Goal: Information Seeking & Learning: Find specific fact

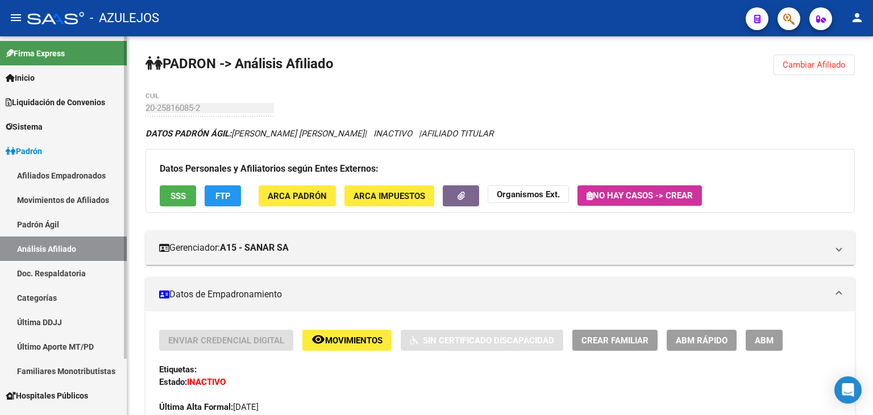
click at [27, 227] on link "Padrón Ágil" at bounding box center [63, 224] width 127 height 24
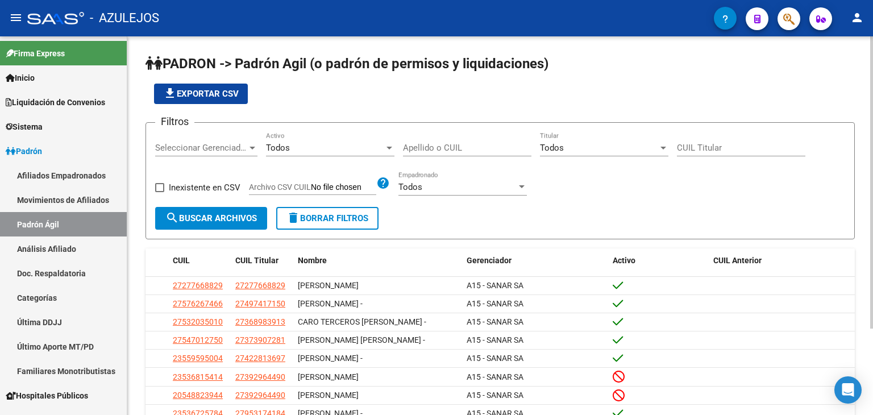
click at [432, 144] on input "Apellido o CUIL" at bounding box center [467, 148] width 128 height 10
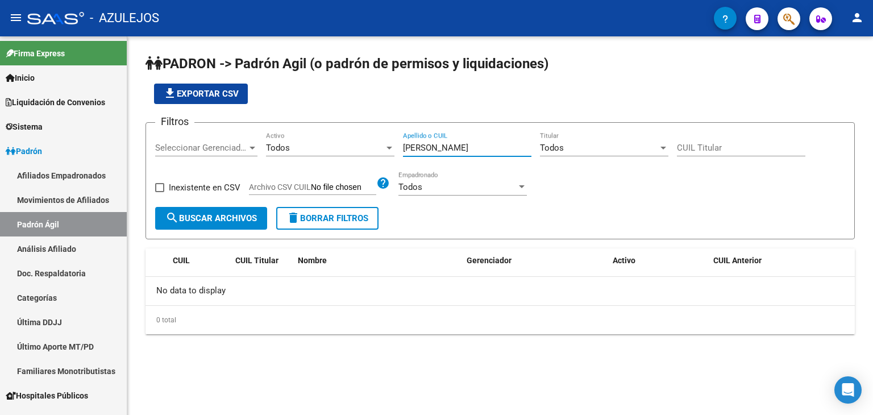
click at [411, 150] on input "[PERSON_NAME]" at bounding box center [467, 148] width 128 height 10
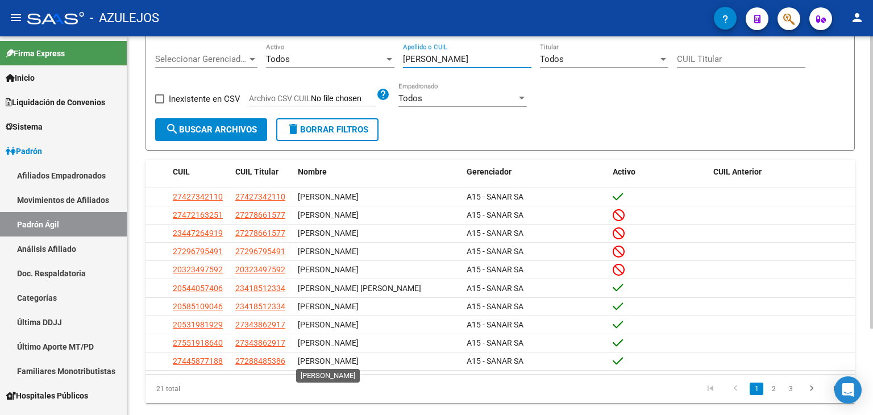
scroll to position [112, 0]
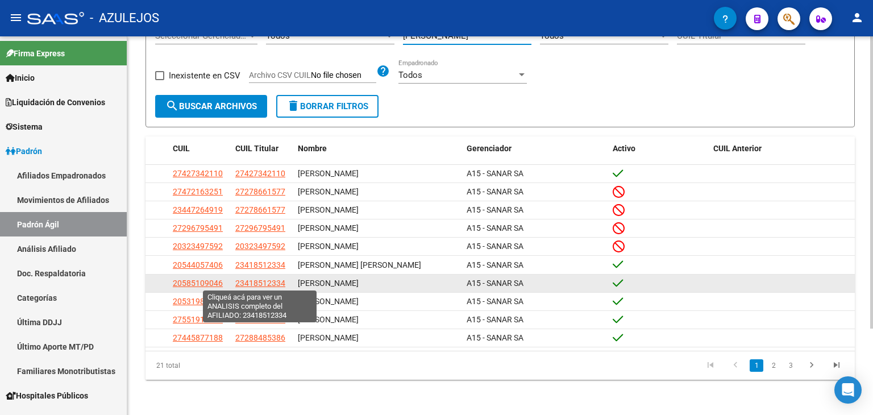
type input "[PERSON_NAME]"
click at [251, 285] on span "23418512334" at bounding box center [260, 283] width 50 height 9
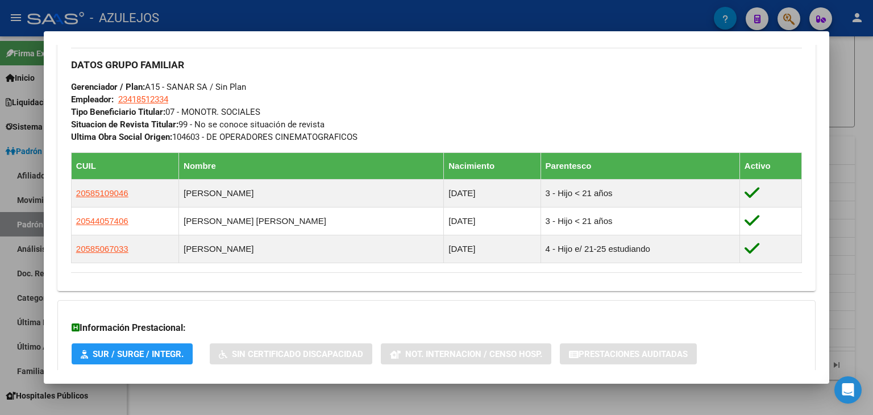
scroll to position [599, 0]
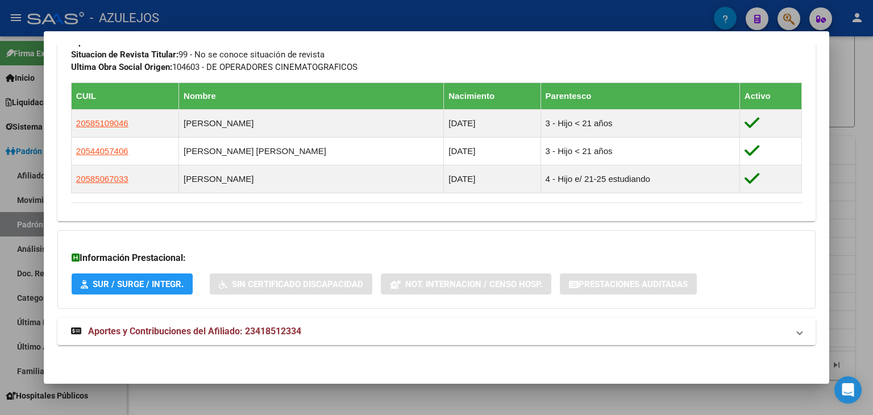
click at [131, 334] on span "Aportes y Contribuciones del Afiliado: 23418512334" at bounding box center [194, 331] width 213 height 11
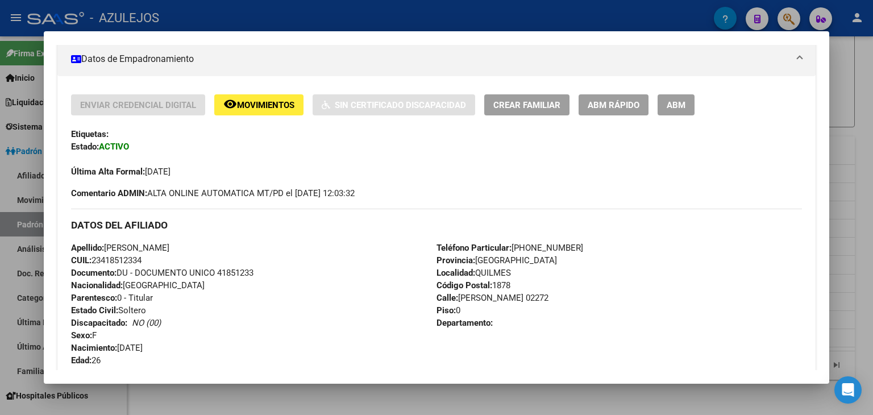
scroll to position [0, 0]
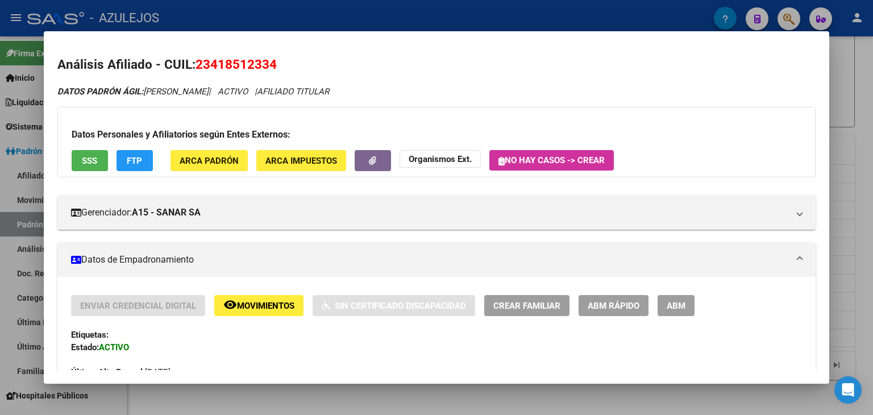
click at [254, 10] on div at bounding box center [436, 207] width 873 height 415
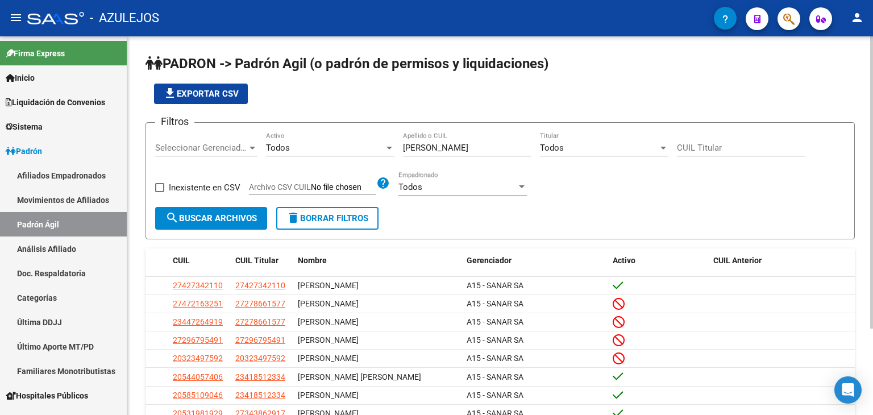
click at [430, 146] on input "[PERSON_NAME]" at bounding box center [467, 148] width 128 height 10
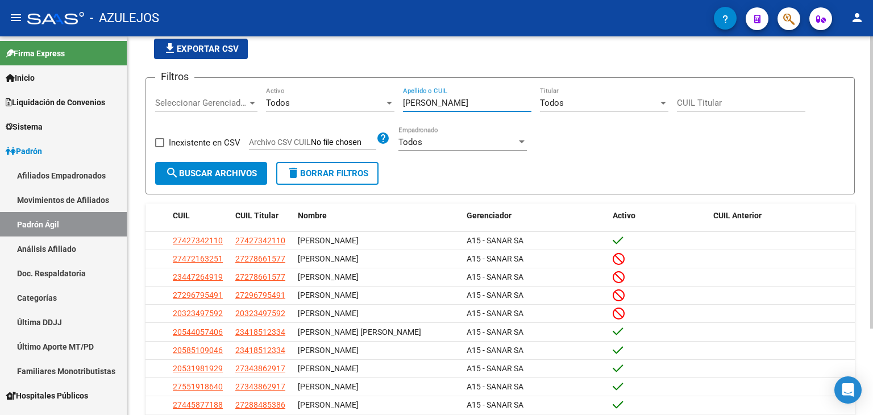
scroll to position [112, 0]
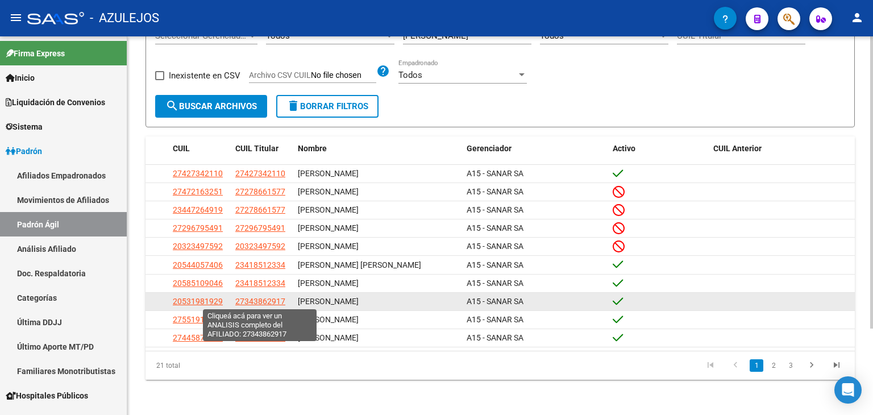
click at [260, 297] on span "27343862917" at bounding box center [260, 301] width 50 height 9
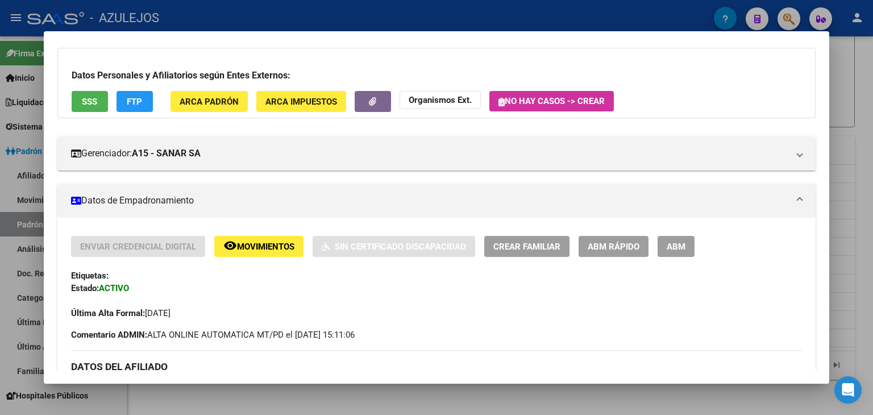
scroll to position [0, 0]
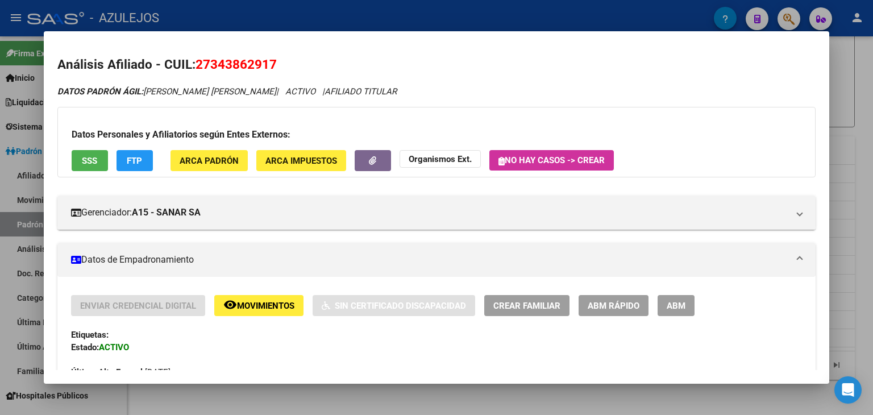
click at [305, 15] on div at bounding box center [436, 207] width 873 height 415
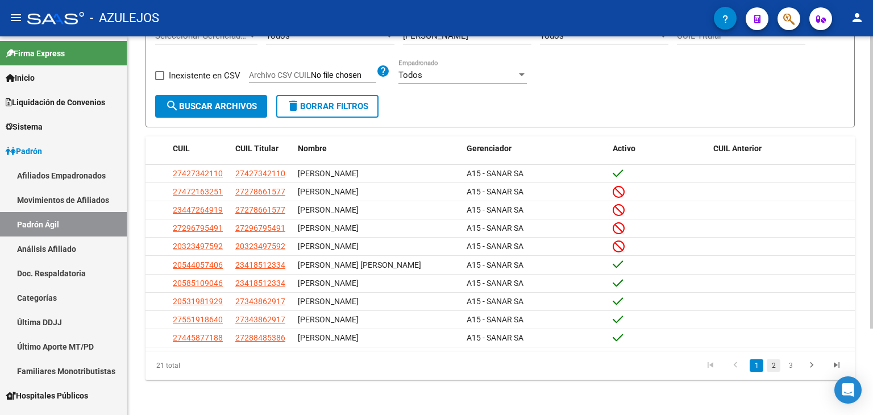
click at [774, 367] on link "2" at bounding box center [774, 365] width 14 height 13
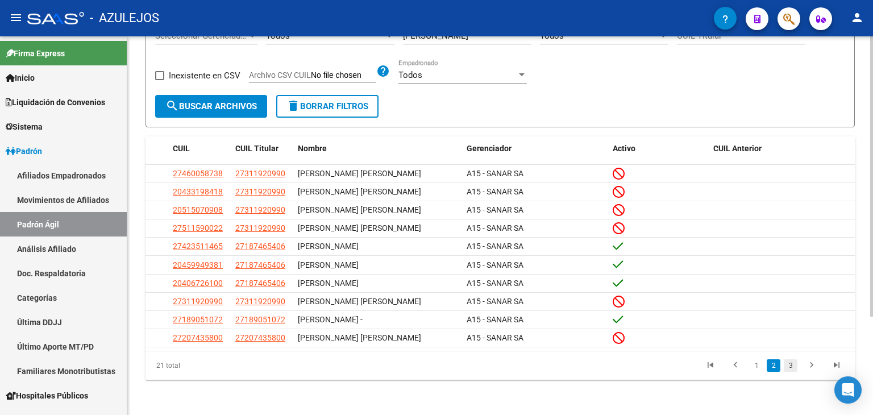
click at [790, 372] on link "3" at bounding box center [791, 365] width 14 height 13
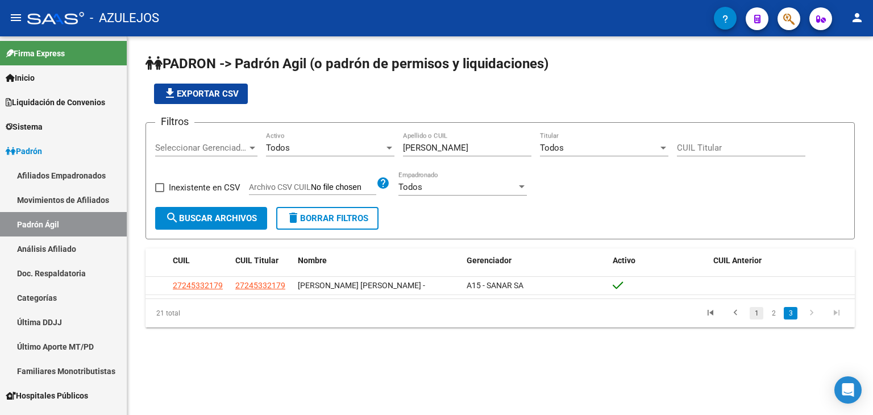
click at [752, 311] on link "1" at bounding box center [757, 313] width 14 height 13
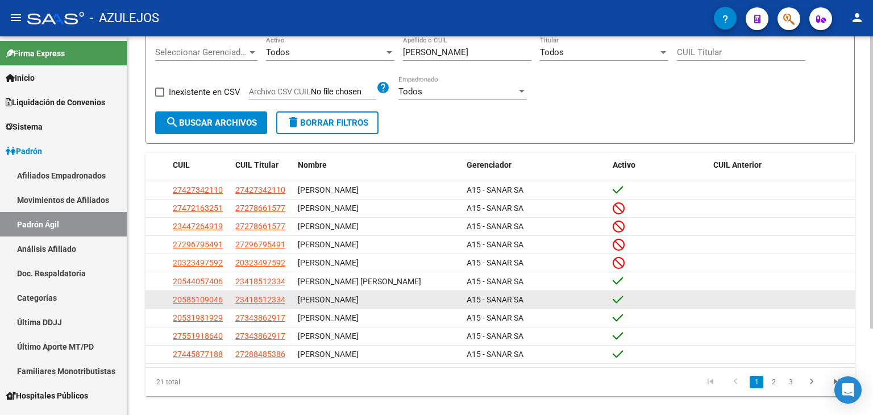
scroll to position [112, 0]
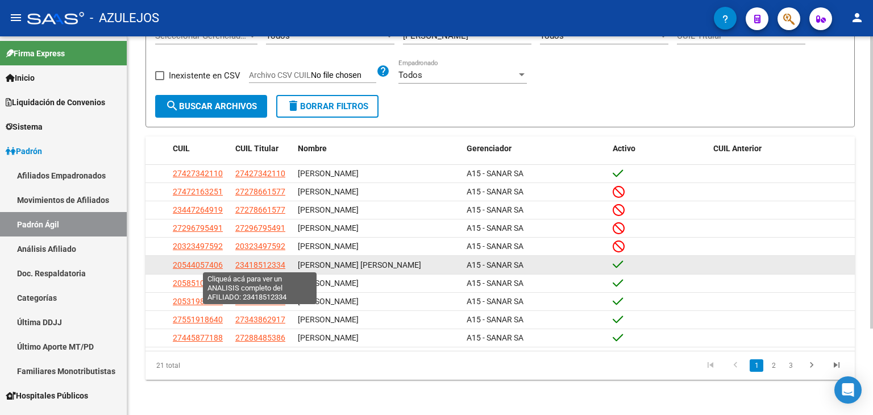
click at [255, 260] on span "23418512334" at bounding box center [260, 264] width 50 height 9
type textarea "23418512334"
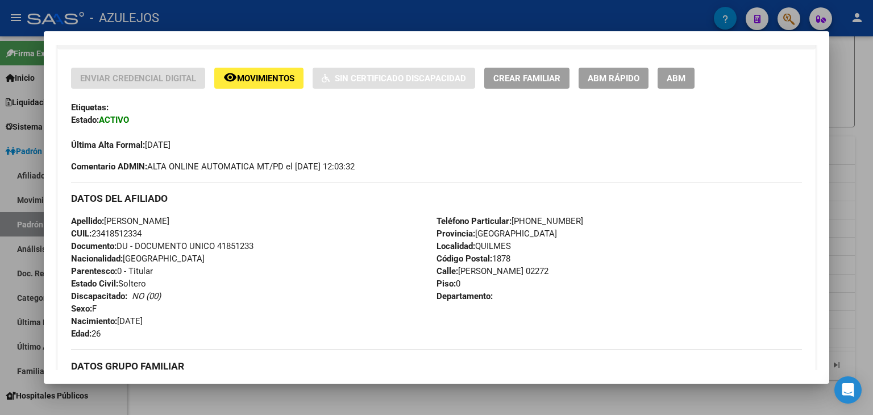
scroll to position [455, 0]
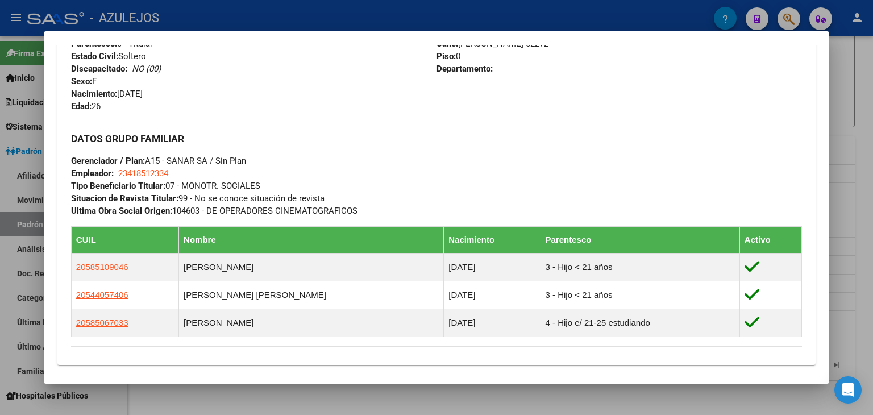
click at [272, 14] on div at bounding box center [436, 207] width 873 height 415
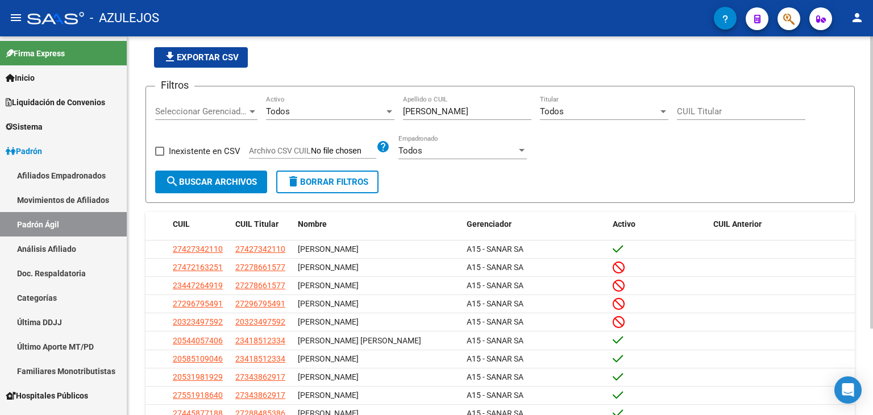
scroll to position [0, 0]
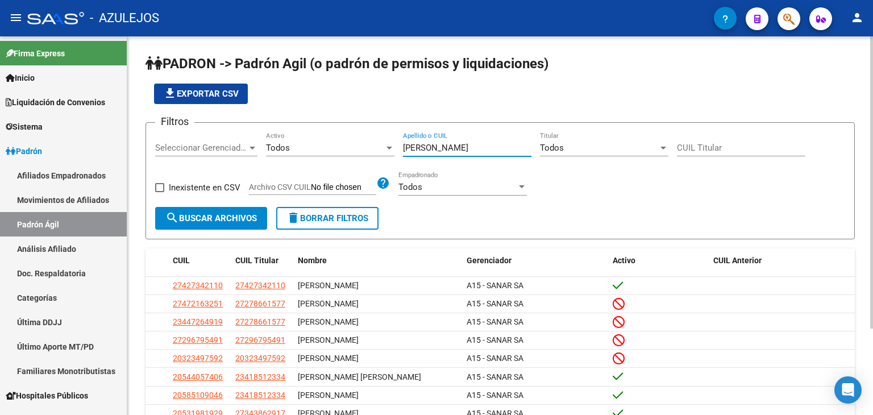
drag, startPoint x: 446, startPoint y: 149, endPoint x: 300, endPoint y: 132, distance: 146.6
click at [300, 132] on div "Filtros Seleccionar Gerenciador Seleccionar Gerenciador Todos Activo [PERSON_NA…" at bounding box center [500, 169] width 690 height 75
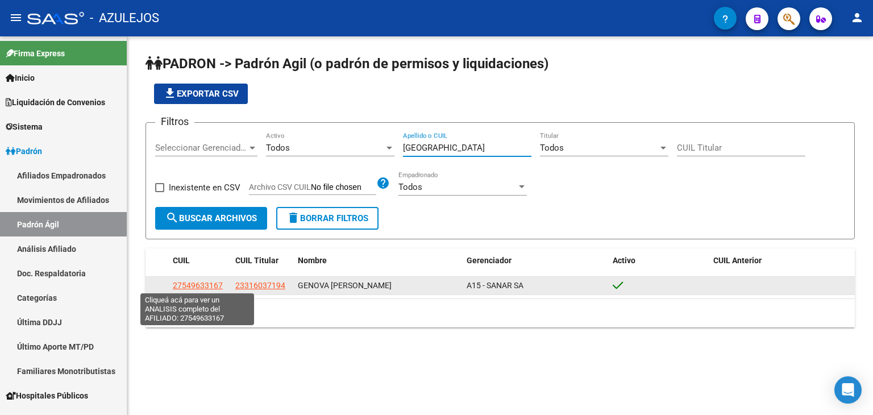
type input "[GEOGRAPHIC_DATA]"
click at [182, 285] on span "27549633167" at bounding box center [198, 285] width 50 height 9
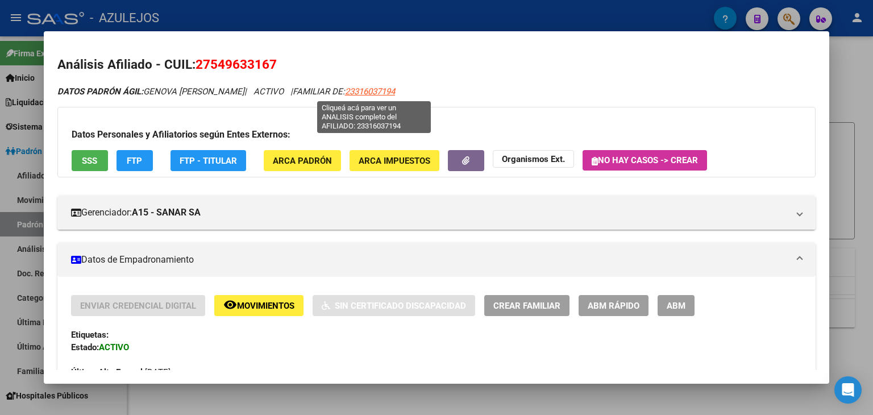
click at [368, 91] on span "23316037194" at bounding box center [370, 91] width 50 height 10
type textarea "23316037194"
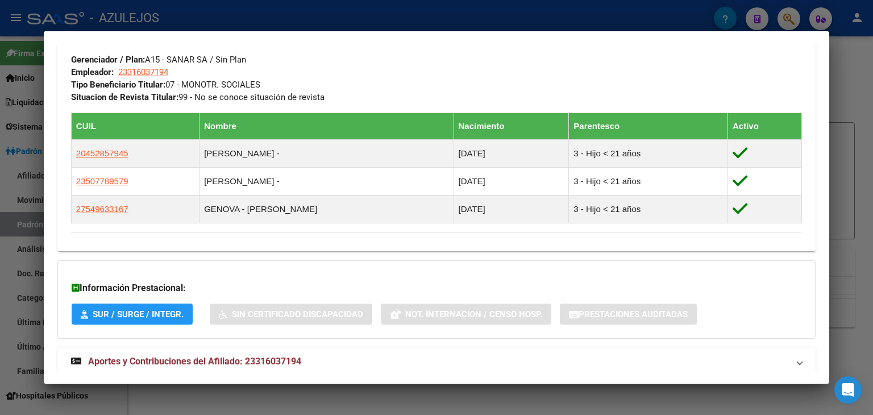
scroll to position [599, 0]
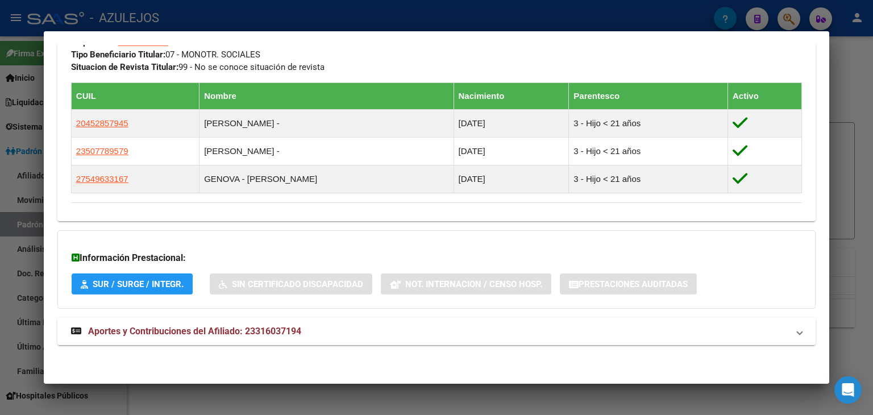
click at [171, 328] on span "Aportes y Contribuciones del Afiliado: 23316037194" at bounding box center [194, 331] width 213 height 11
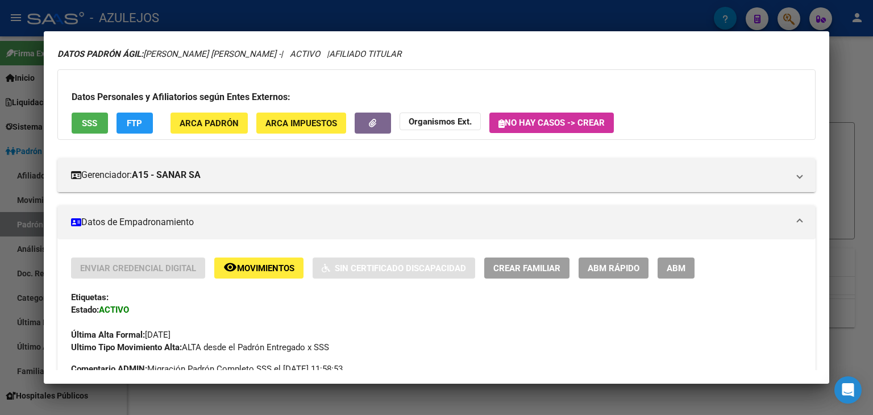
scroll to position [0, 0]
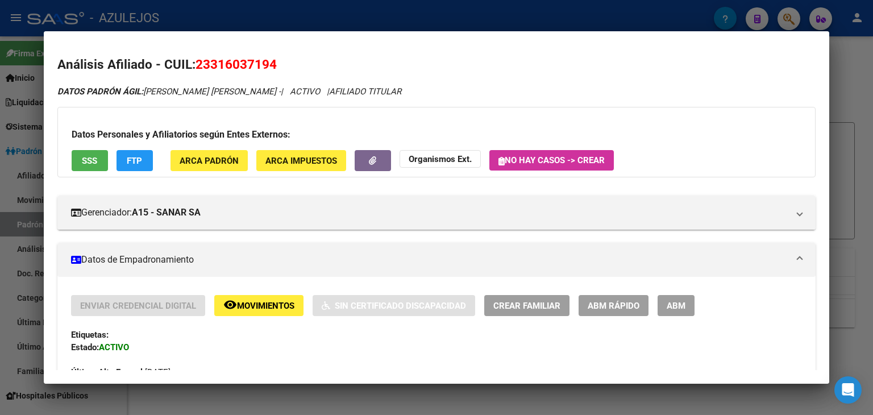
drag, startPoint x: 194, startPoint y: 63, endPoint x: 275, endPoint y: 69, distance: 81.5
click at [275, 69] on h2 "Análisis Afiliado - CUIL: 23316037194" at bounding box center [436, 64] width 758 height 19
copy h2 "23316037194"
click at [255, 14] on div at bounding box center [436, 207] width 873 height 415
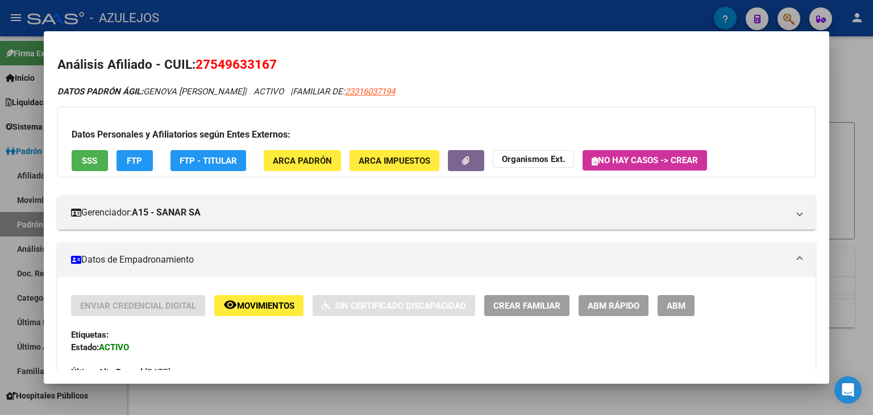
click at [253, 14] on div at bounding box center [436, 207] width 873 height 415
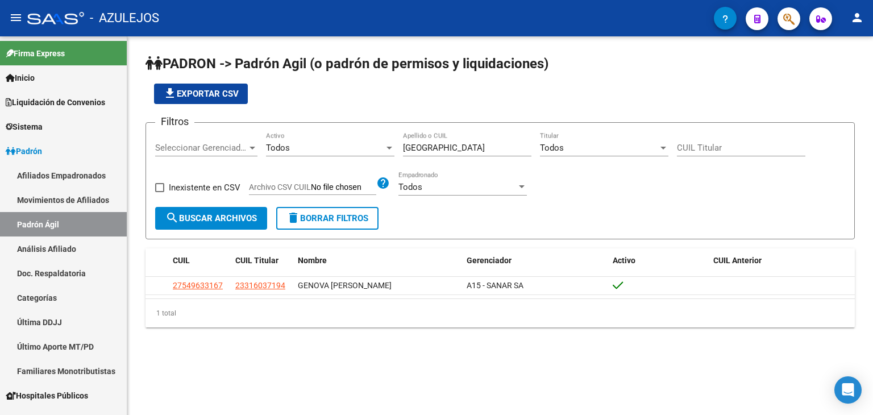
click at [253, 14] on div "- AZULEJOS" at bounding box center [370, 18] width 687 height 25
click at [253, 18] on div "- AZULEJOS" at bounding box center [370, 18] width 687 height 25
drag, startPoint x: 442, startPoint y: 146, endPoint x: 350, endPoint y: 151, distance: 91.7
click at [350, 151] on div "Filtros Seleccionar Gerenciador Seleccionar Gerenciador Todos Activo genova Ape…" at bounding box center [500, 169] width 690 height 75
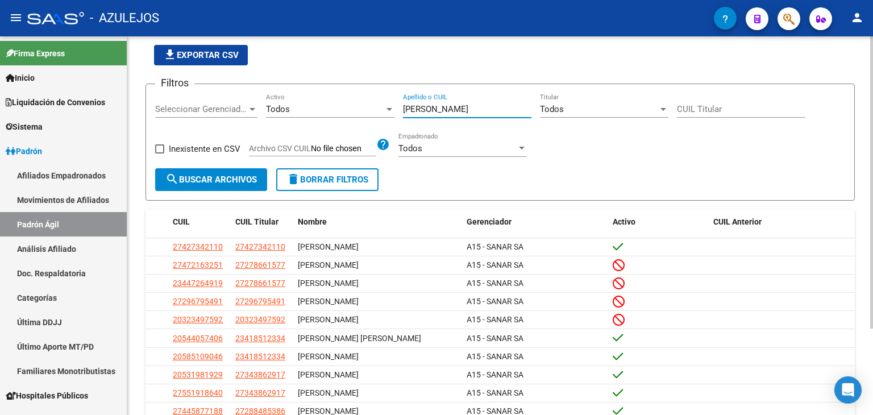
scroll to position [57, 0]
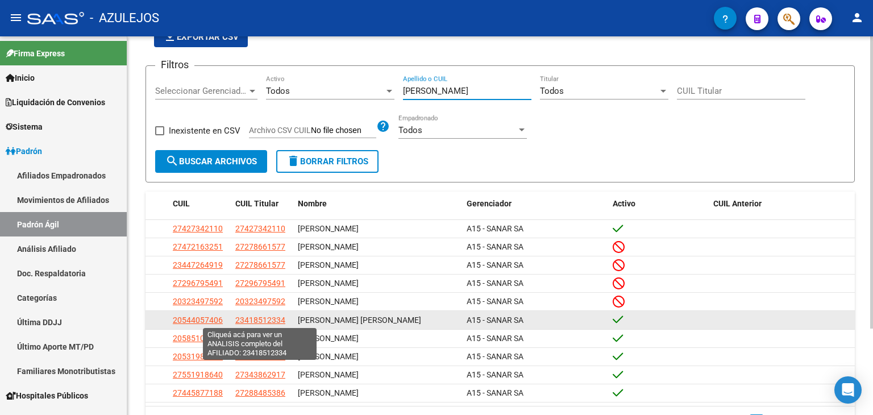
type input "[PERSON_NAME]"
click at [250, 318] on span "23418512334" at bounding box center [260, 320] width 50 height 9
type textarea "23418512334"
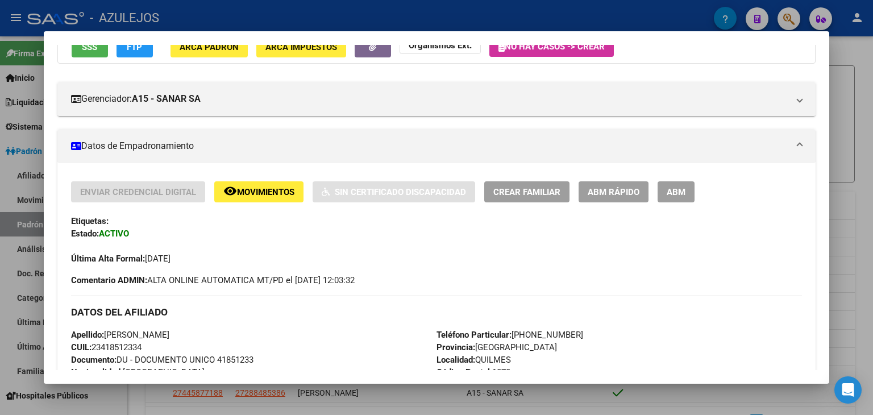
scroll to position [0, 0]
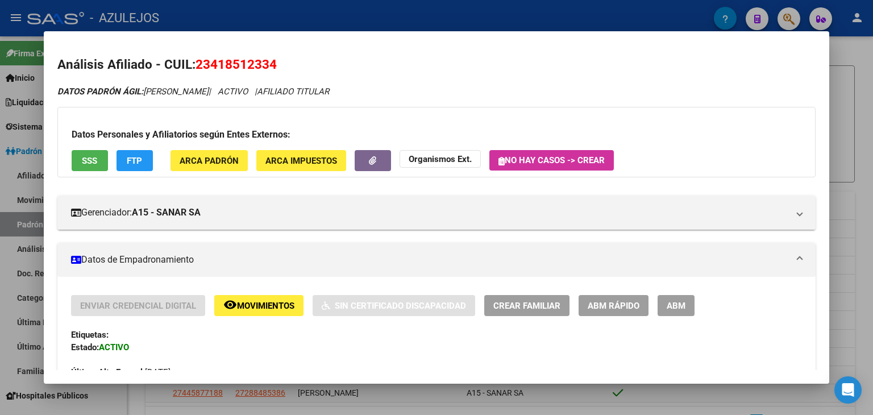
drag, startPoint x: 197, startPoint y: 62, endPoint x: 277, endPoint y: 63, distance: 80.7
click at [277, 63] on h2 "Análisis Afiliado - CUIL: 23418512334" at bounding box center [436, 64] width 758 height 19
copy span "23418512334"
click at [357, 9] on div at bounding box center [436, 207] width 873 height 415
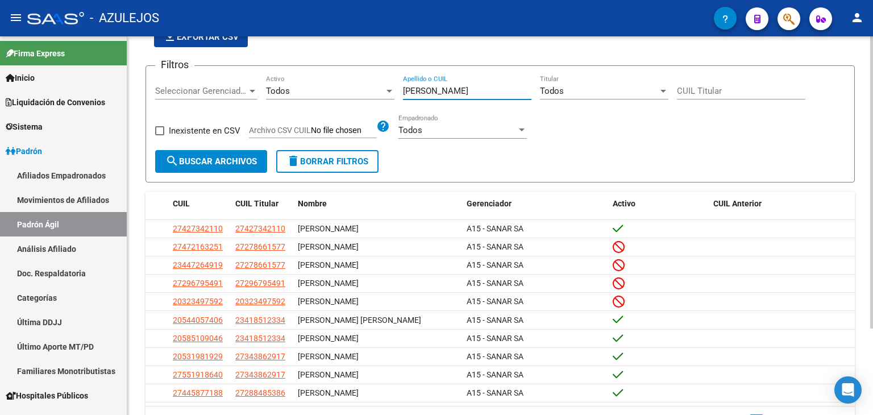
drag, startPoint x: 429, startPoint y: 94, endPoint x: 356, endPoint y: 87, distance: 73.7
click at [356, 87] on div "Filtros Seleccionar Gerenciador Seleccionar Gerenciador Todos Activo [PERSON_NA…" at bounding box center [500, 112] width 690 height 75
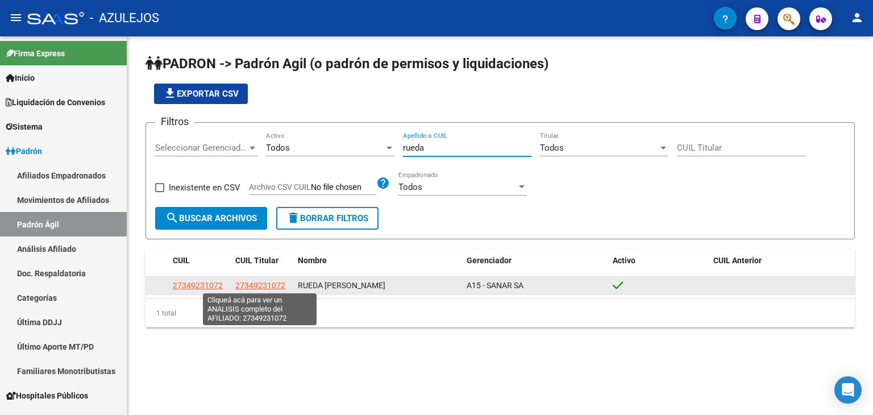
type input "rueda"
click at [255, 284] on span "27349231072" at bounding box center [260, 285] width 50 height 9
type textarea "27349231072"
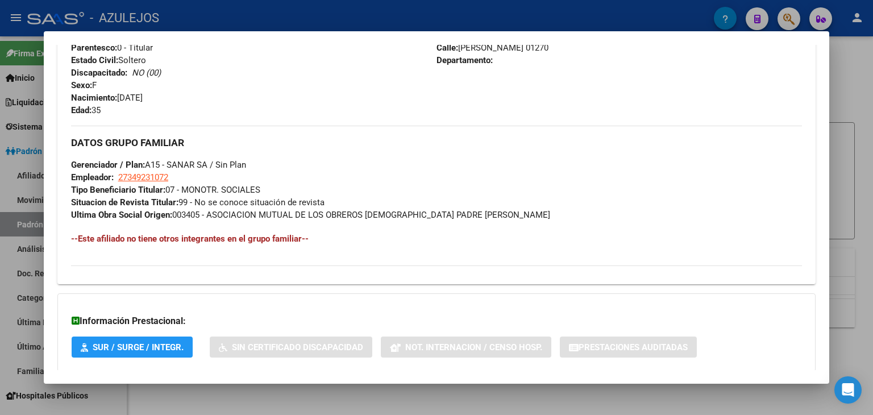
scroll to position [514, 0]
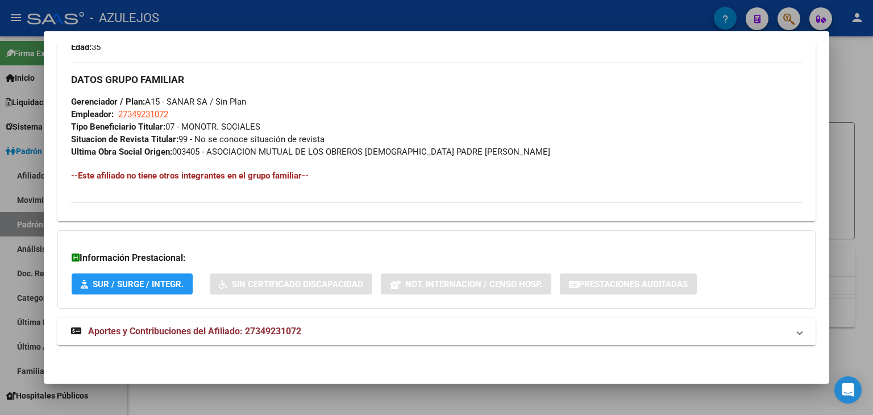
click at [237, 326] on span "Aportes y Contribuciones del Afiliado: 27349231072" at bounding box center [194, 331] width 213 height 11
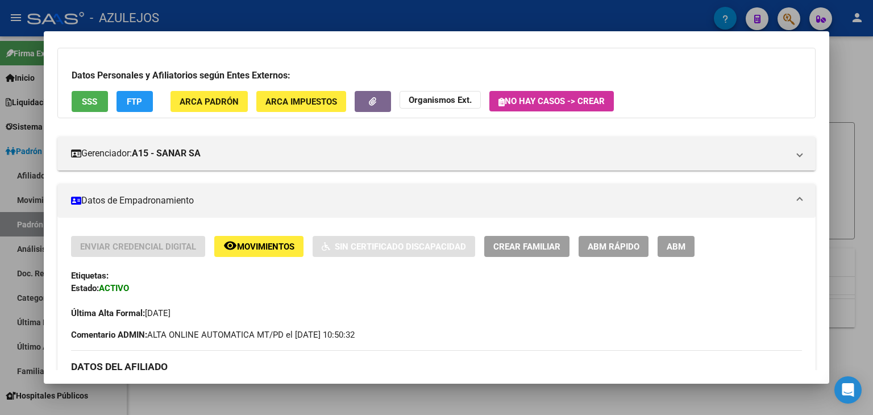
scroll to position [0, 0]
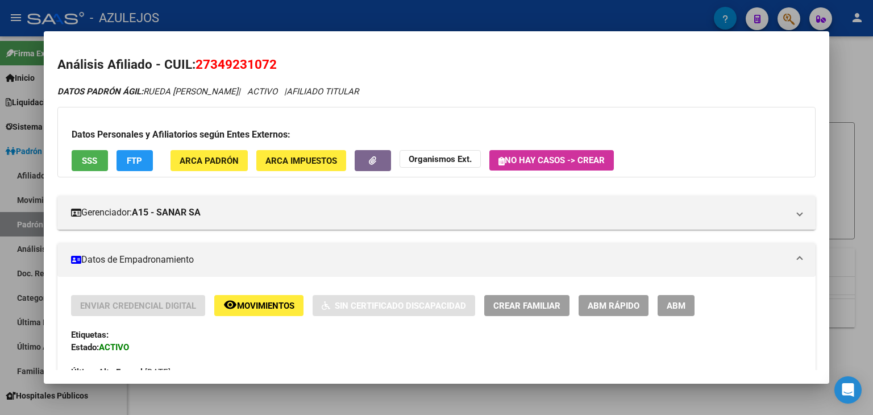
click at [299, 9] on div at bounding box center [436, 207] width 873 height 415
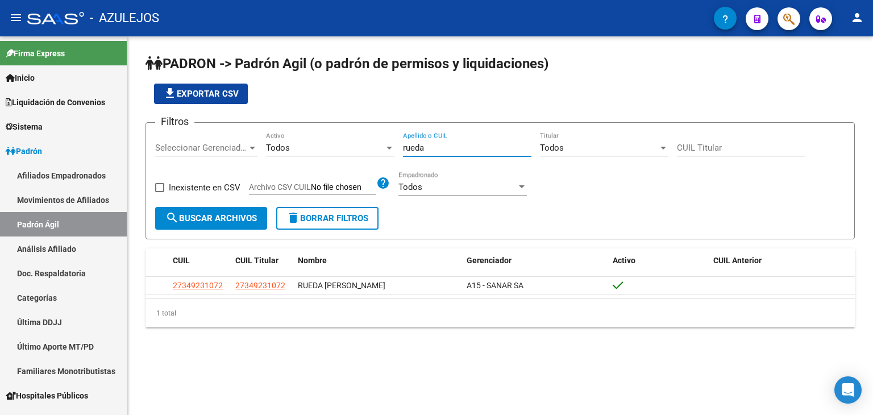
drag, startPoint x: 440, startPoint y: 149, endPoint x: 357, endPoint y: 146, distance: 83.7
click at [357, 146] on div "Filtros Seleccionar Gerenciador Seleccionar Gerenciador Todos Activo rueda Apel…" at bounding box center [500, 169] width 690 height 75
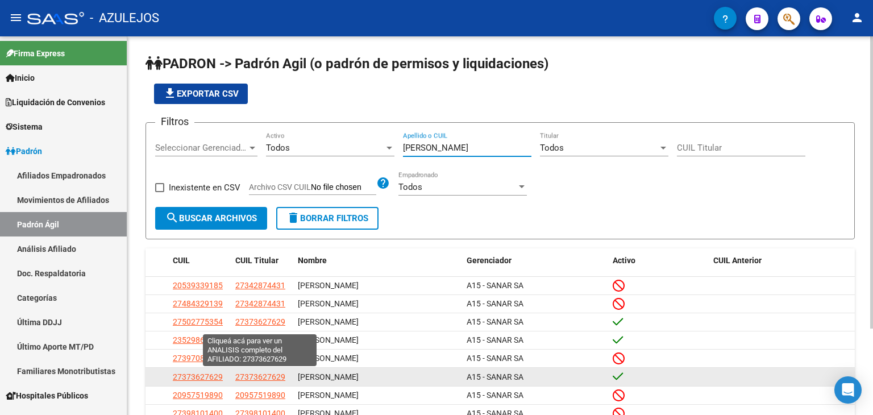
type input "[PERSON_NAME]"
click at [254, 380] on span "27373627629" at bounding box center [260, 376] width 50 height 9
type textarea "27373627629"
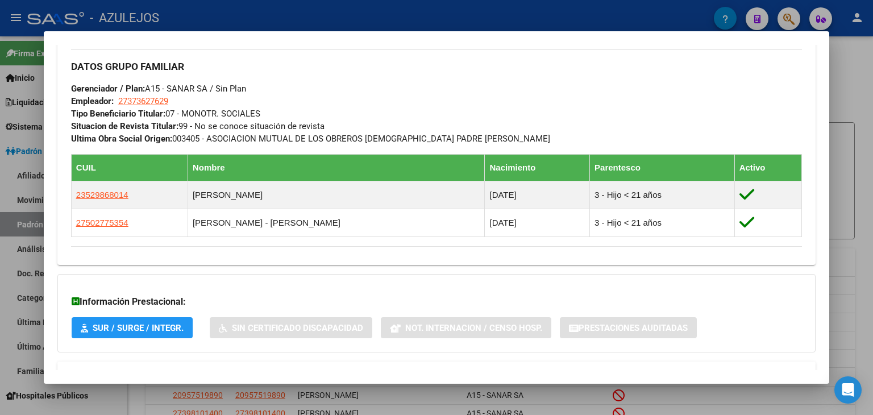
scroll to position [583, 0]
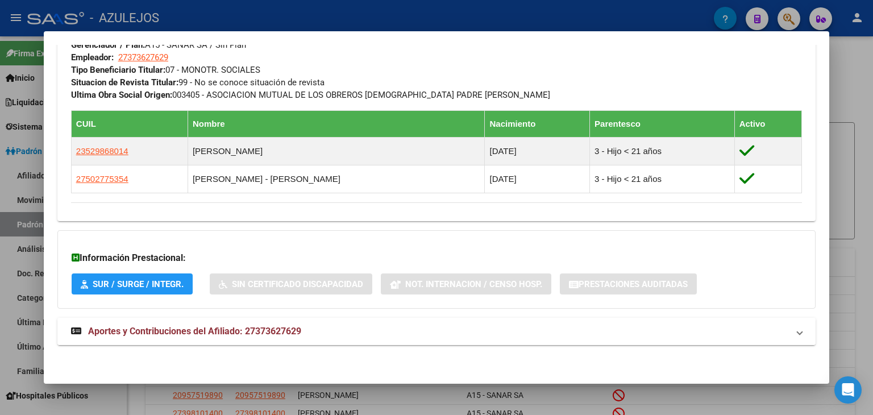
click at [152, 326] on span "Aportes y Contribuciones del Afiliado: 27373627629" at bounding box center [194, 331] width 213 height 11
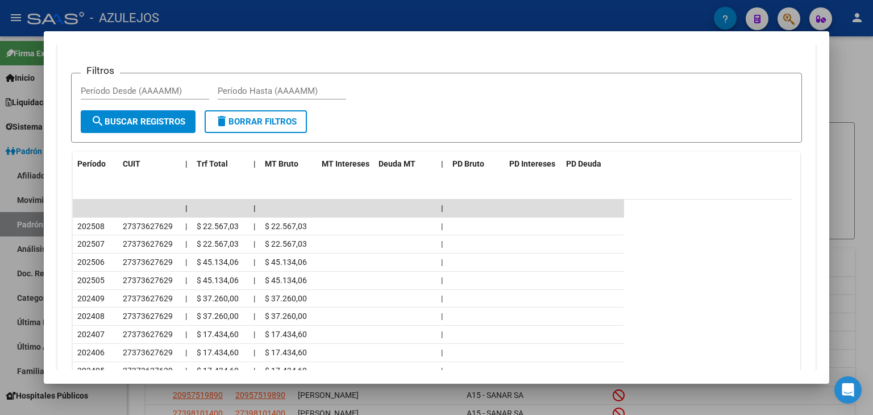
scroll to position [1092, 0]
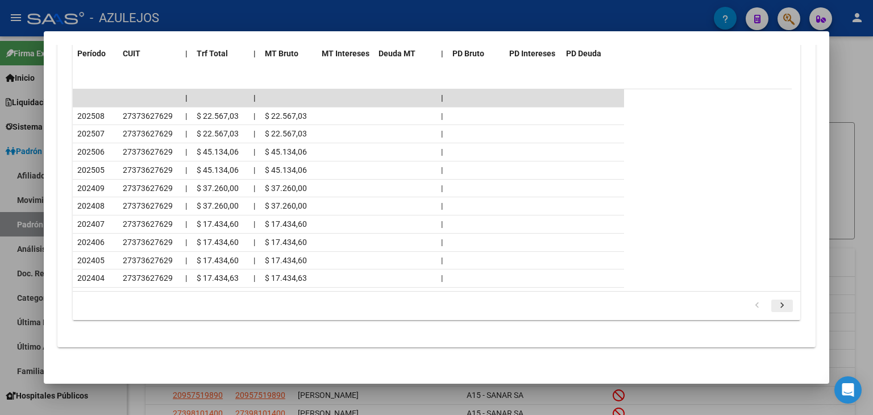
click at [775, 306] on icon "go to next page" at bounding box center [782, 307] width 15 height 14
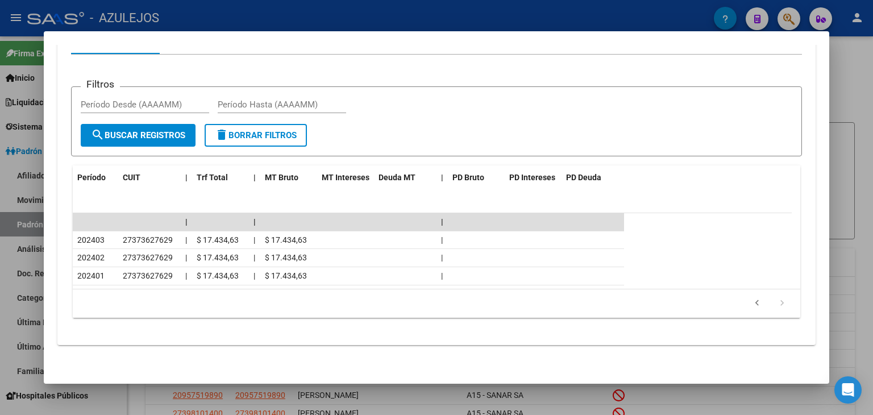
scroll to position [967, 0]
click at [750, 303] on icon "go to previous page" at bounding box center [757, 306] width 15 height 14
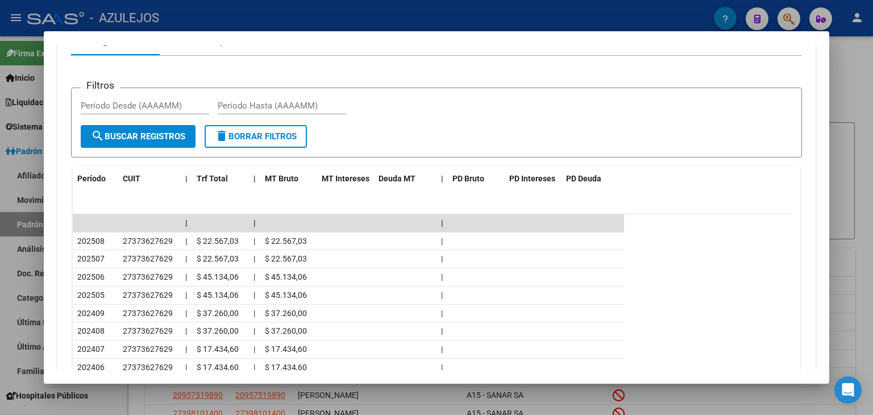
click at [280, 5] on div at bounding box center [436, 207] width 873 height 415
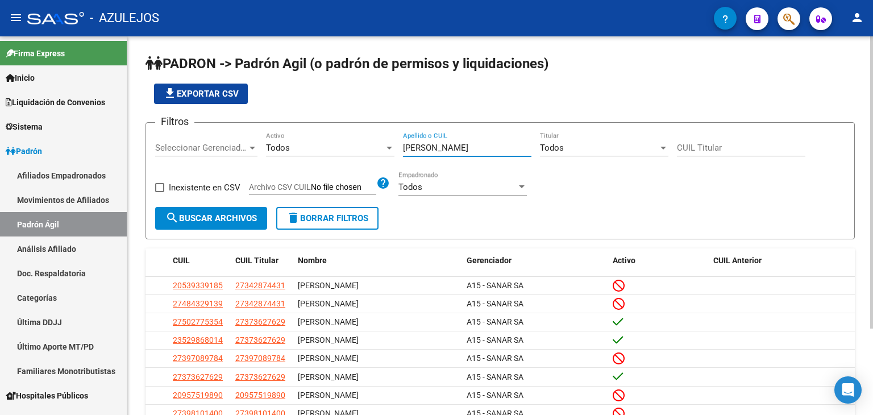
drag, startPoint x: 430, startPoint y: 147, endPoint x: 370, endPoint y: 148, distance: 60.3
click at [366, 149] on div "Filtros Seleccionar Gerenciador Seleccionar Gerenciador Todos Activo [PERSON_NA…" at bounding box center [500, 169] width 690 height 75
type input "[PERSON_NAME]"
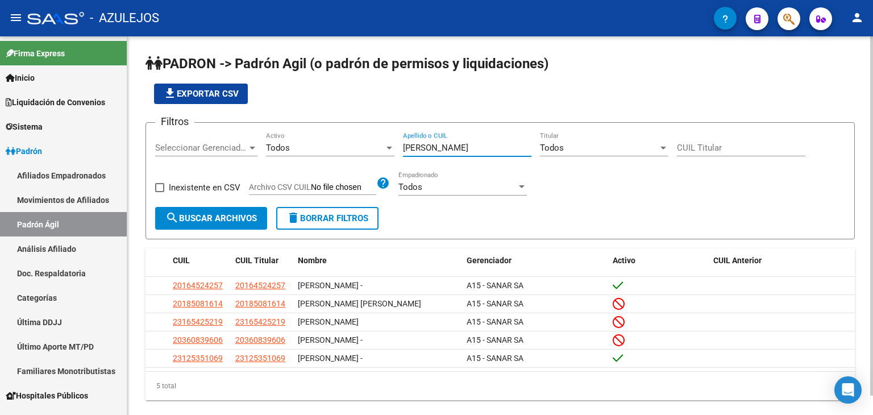
drag, startPoint x: 405, startPoint y: 148, endPoint x: 351, endPoint y: 145, distance: 53.5
click at [351, 145] on div "Filtros Seleccionar Gerenciador Seleccionar Gerenciador Todos Activo [PERSON_NA…" at bounding box center [500, 169] width 690 height 75
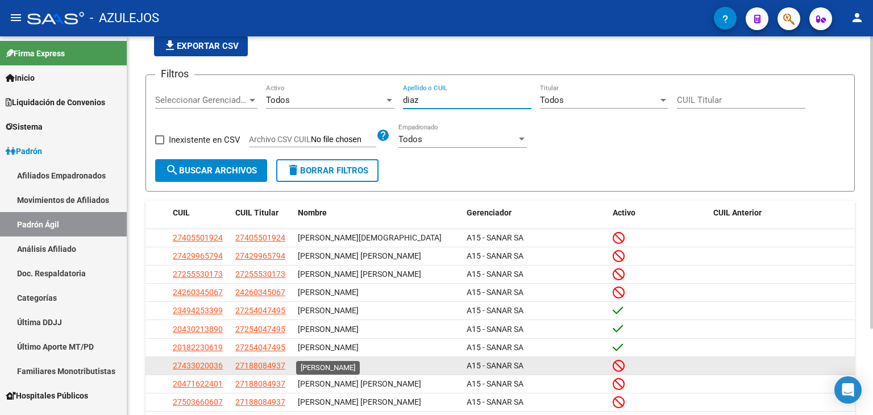
scroll to position [57, 0]
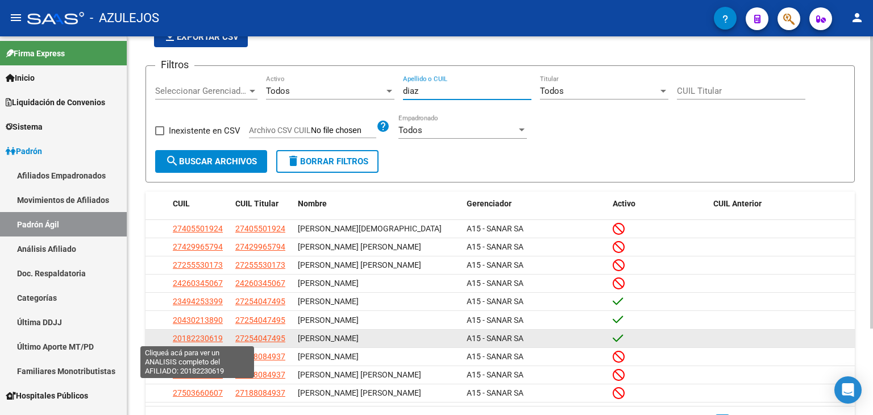
type input "diaz"
click at [185, 338] on span "20182230619" at bounding box center [198, 338] width 50 height 9
type textarea "20182230619"
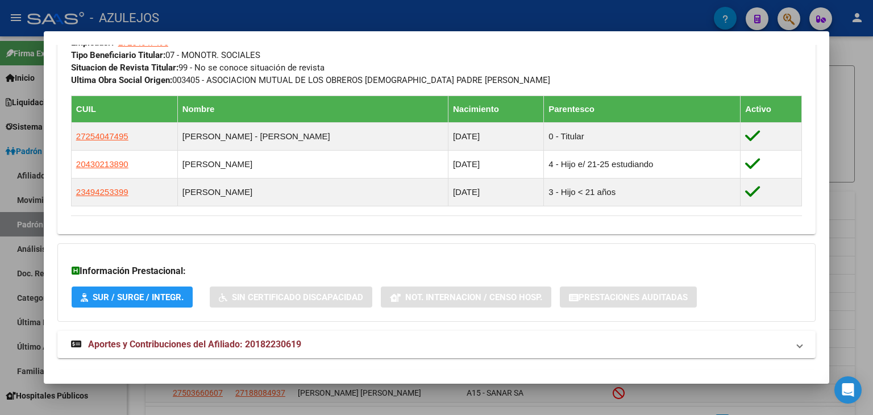
scroll to position [629, 0]
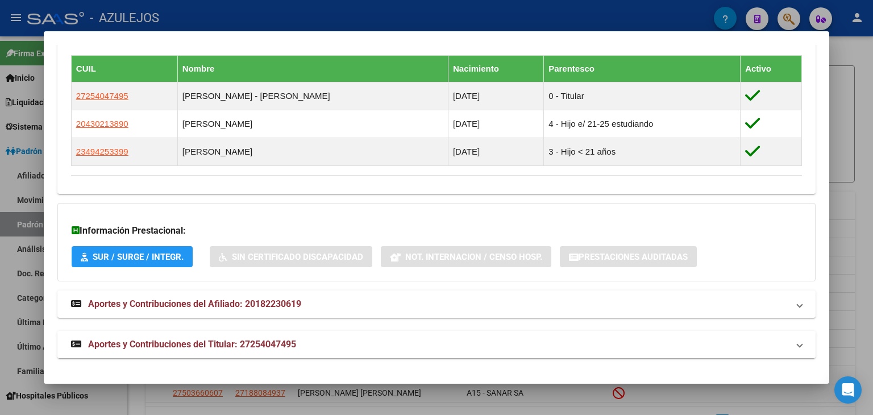
click at [222, 342] on span "Aportes y Contribuciones del Titular: 27254047495" at bounding box center [192, 344] width 208 height 11
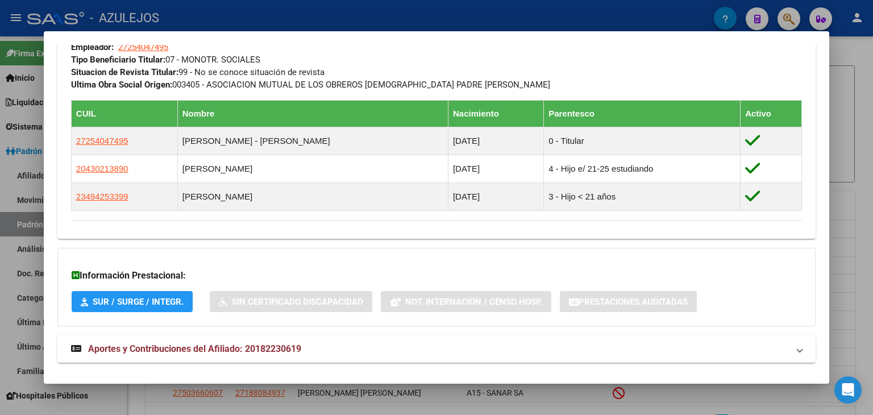
scroll to position [573, 0]
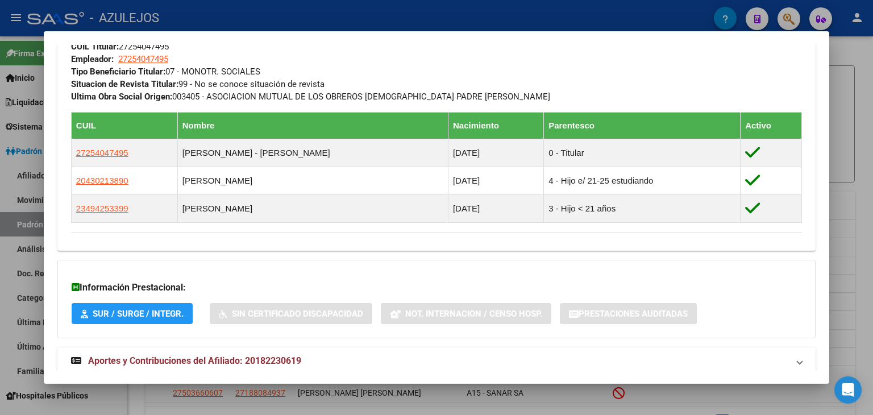
click at [331, 13] on div at bounding box center [436, 207] width 873 height 415
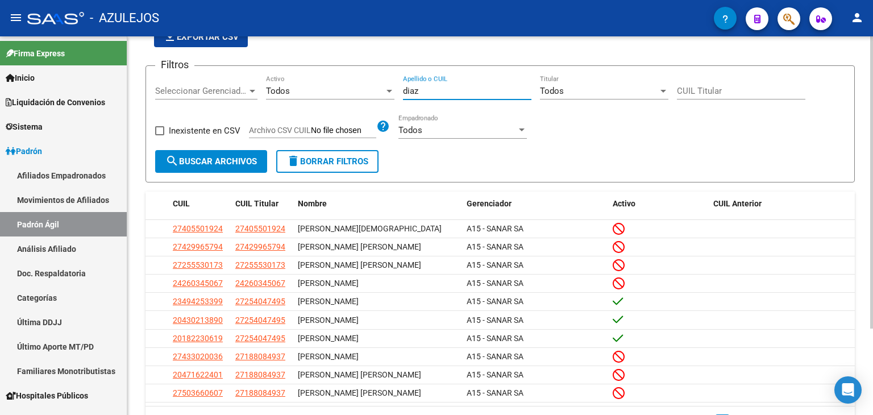
drag, startPoint x: 430, startPoint y: 94, endPoint x: 366, endPoint y: 93, distance: 63.7
click at [366, 93] on div "Filtros Seleccionar Gerenciador Seleccionar Gerenciador Todos Activo [PERSON_NA…" at bounding box center [500, 112] width 690 height 75
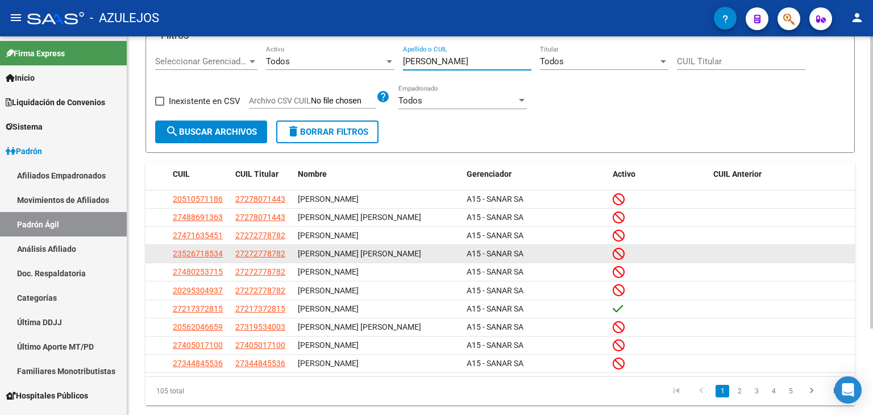
scroll to position [112, 0]
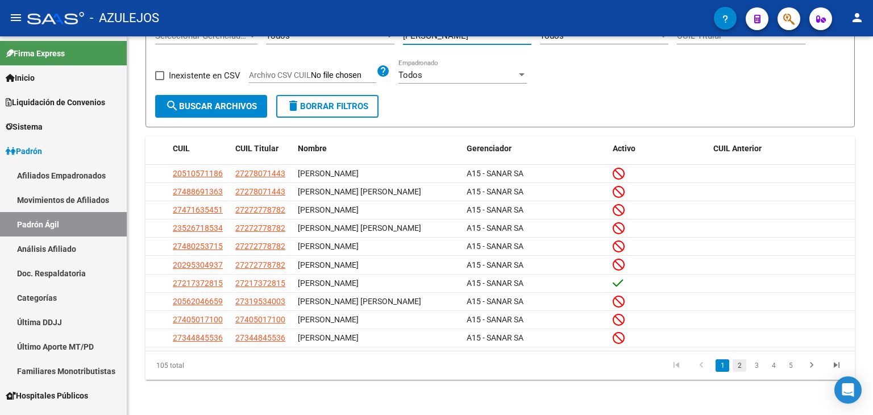
type input "[PERSON_NAME]"
click at [741, 362] on link "2" at bounding box center [740, 365] width 14 height 13
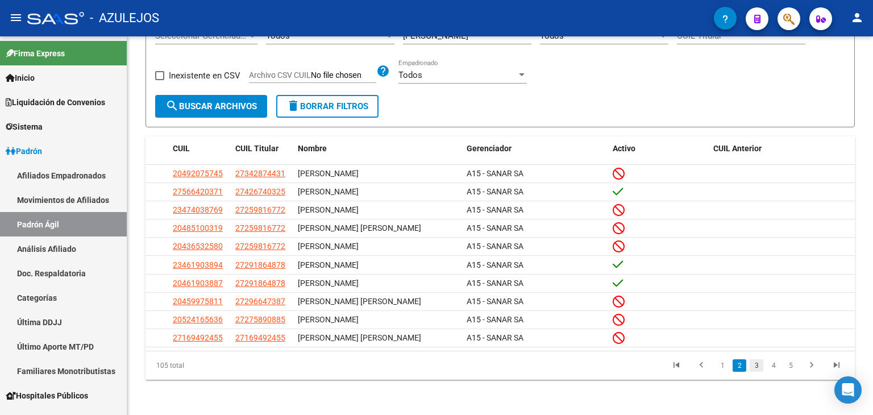
click at [755, 362] on link "3" at bounding box center [757, 365] width 14 height 13
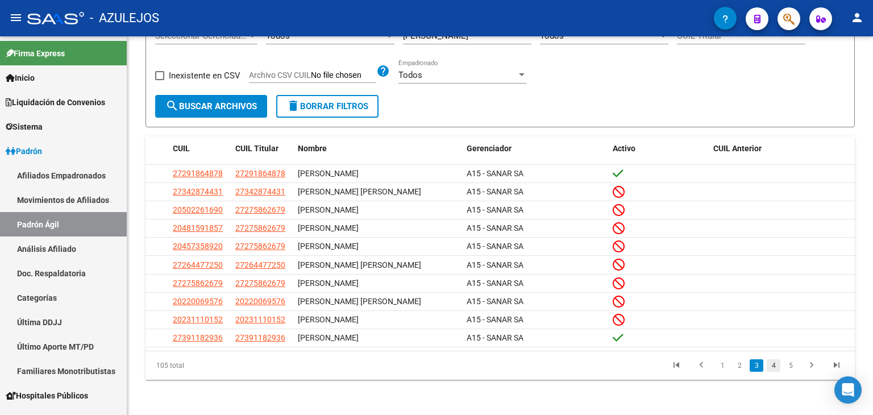
click at [777, 364] on link "4" at bounding box center [774, 365] width 14 height 13
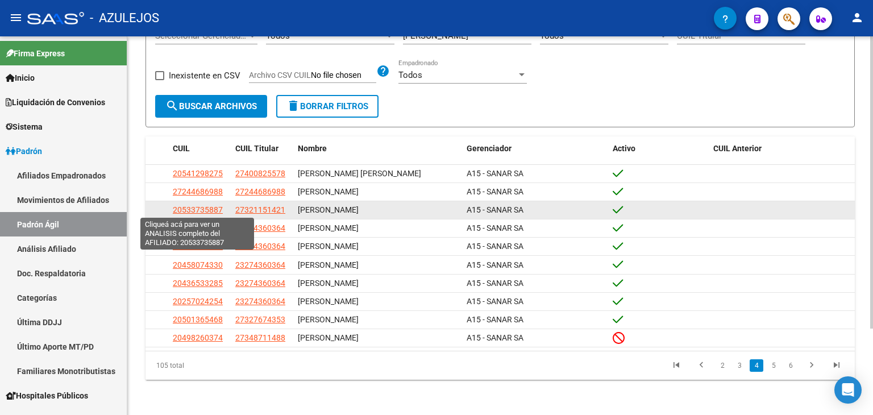
click at [200, 205] on span "20533735887" at bounding box center [198, 209] width 50 height 9
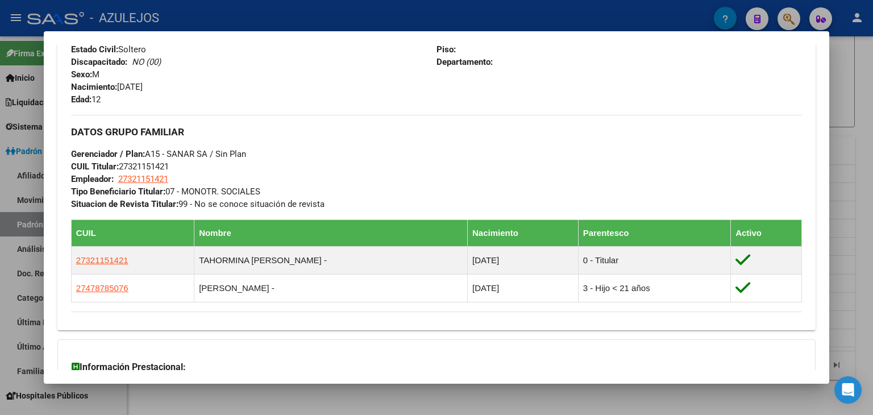
scroll to position [455, 0]
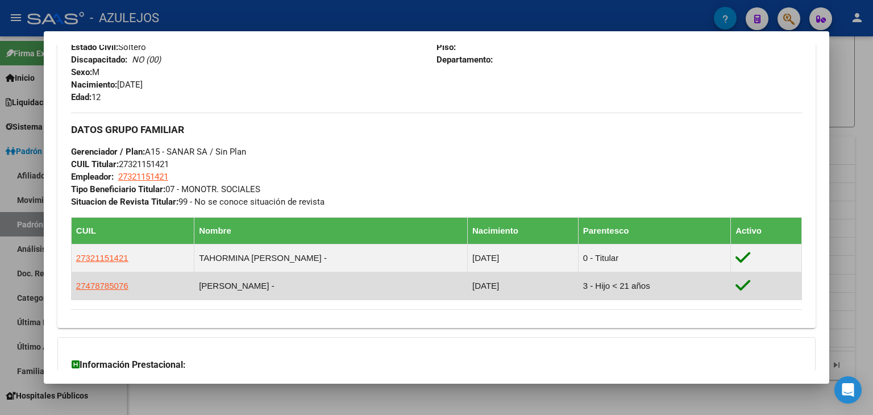
click at [231, 287] on td "[PERSON_NAME] -" at bounding box center [330, 286] width 273 height 28
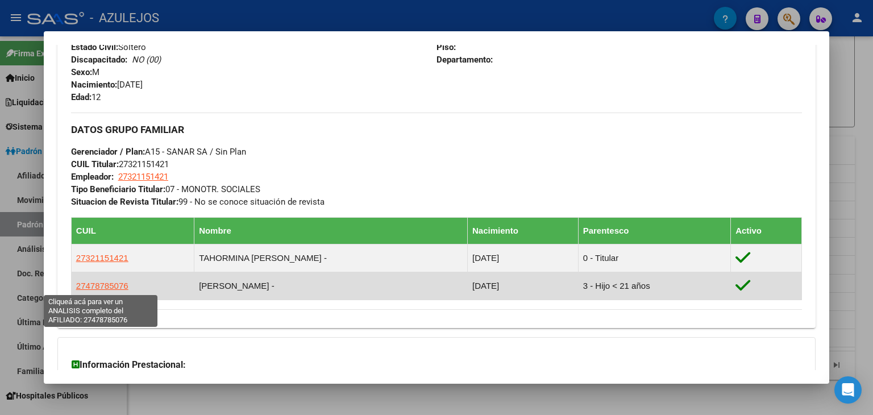
click at [97, 285] on span "27478785076" at bounding box center [102, 286] width 52 height 10
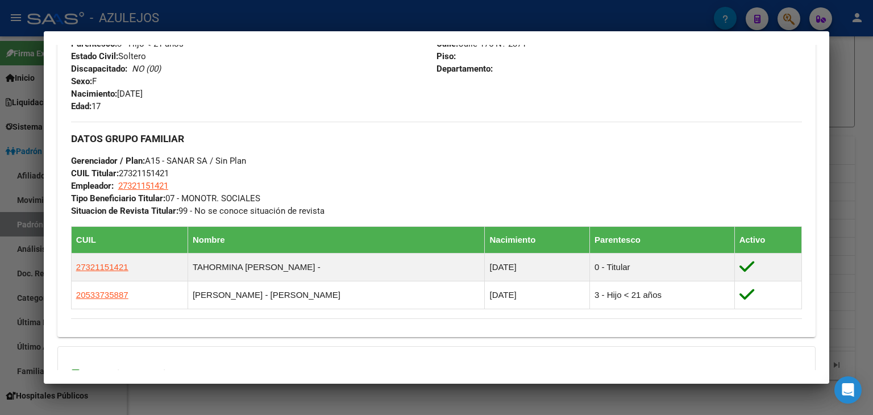
scroll to position [598, 0]
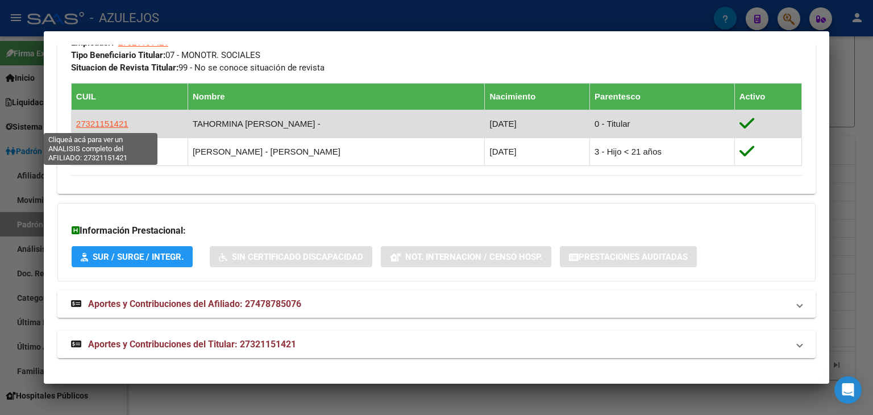
click at [100, 125] on span "27321151421" at bounding box center [102, 124] width 52 height 10
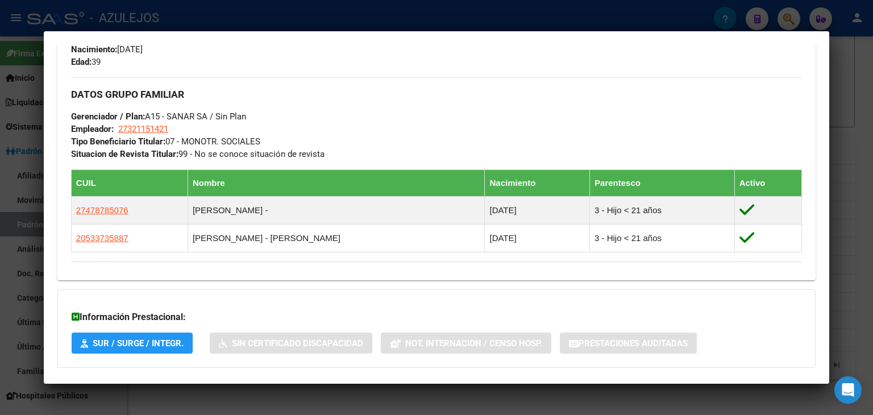
scroll to position [571, 0]
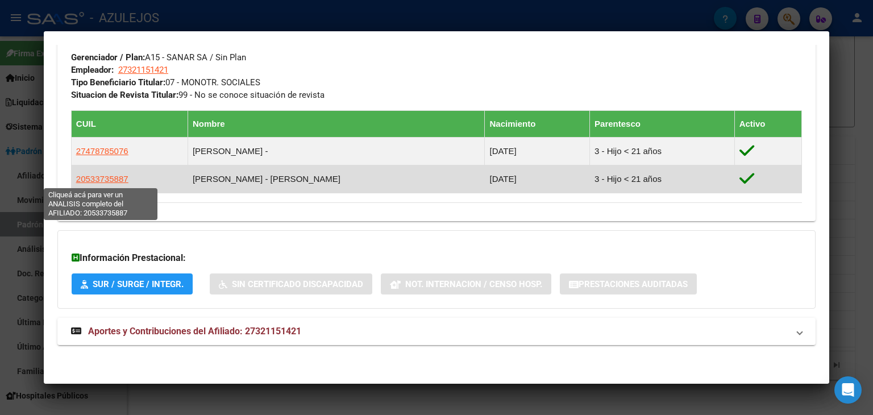
click at [102, 178] on span "20533735887" at bounding box center [102, 179] width 52 height 10
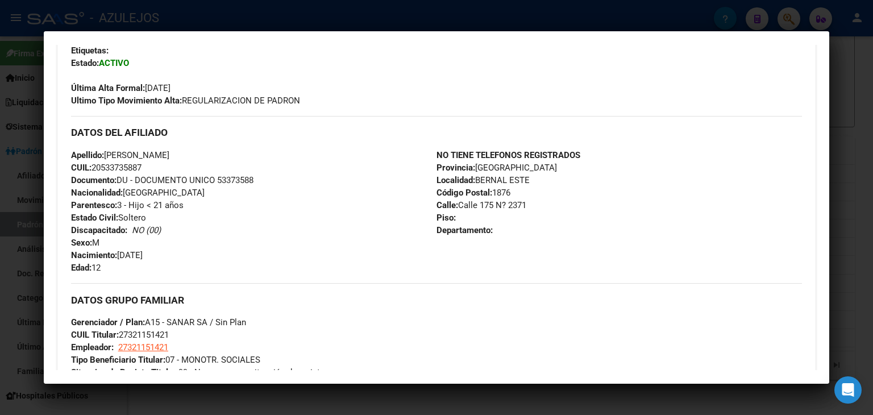
scroll to position [0, 0]
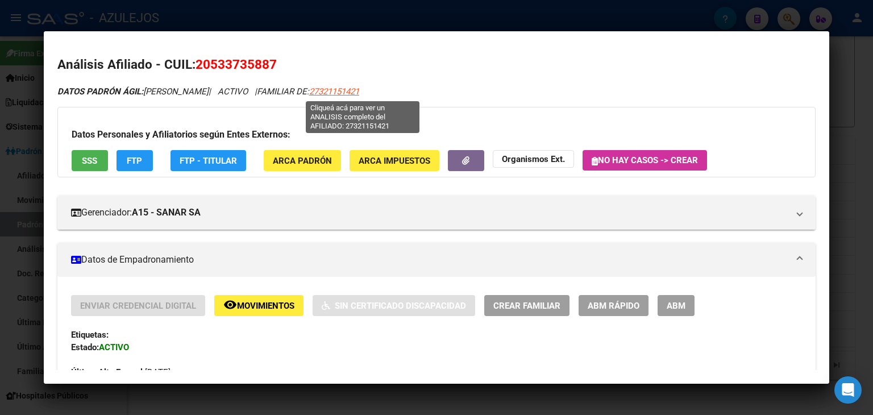
click at [353, 92] on span "27321151421" at bounding box center [334, 91] width 50 height 10
type textarea "27321151421"
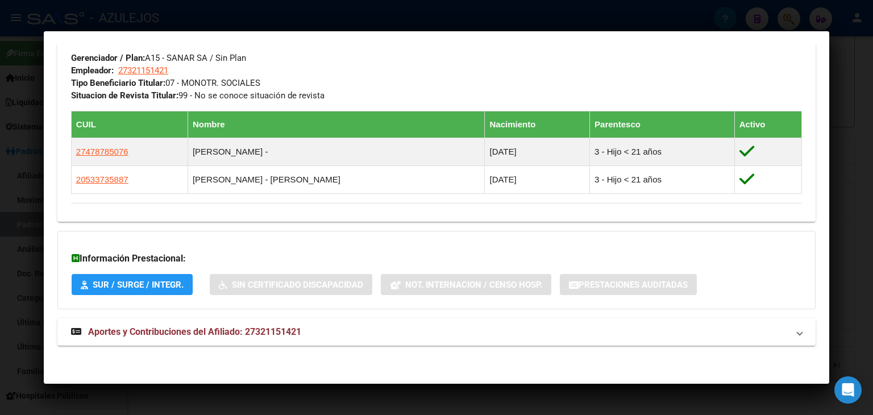
scroll to position [571, 0]
click at [198, 333] on span "Aportes y Contribuciones del Afiliado: 27321151421" at bounding box center [194, 331] width 213 height 11
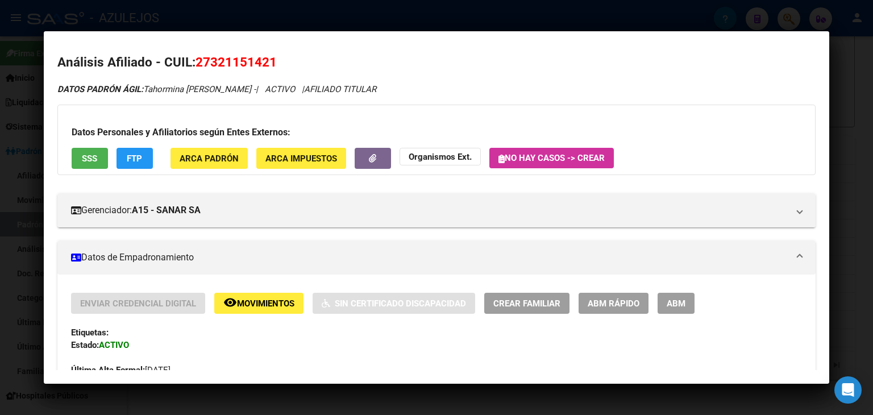
scroll to position [0, 0]
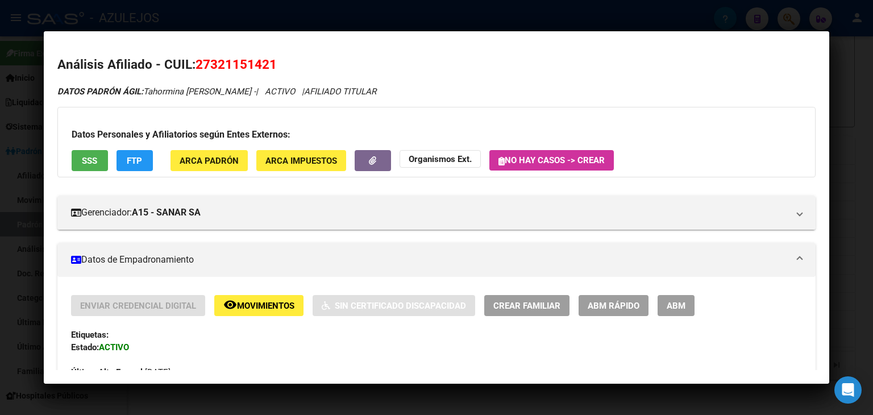
click at [124, 10] on div at bounding box center [436, 207] width 873 height 415
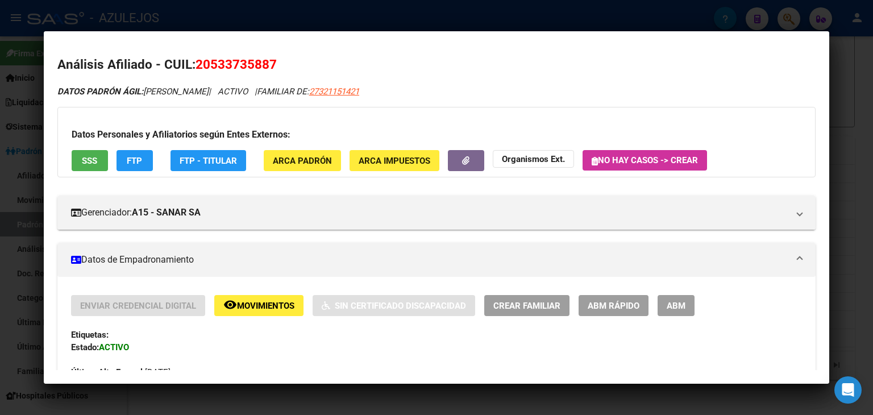
click at [345, 17] on div at bounding box center [436, 207] width 873 height 415
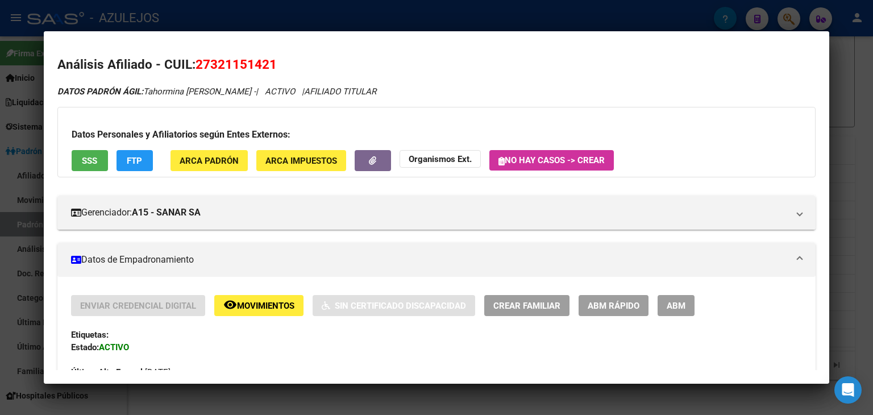
click at [347, 9] on div at bounding box center [436, 207] width 873 height 415
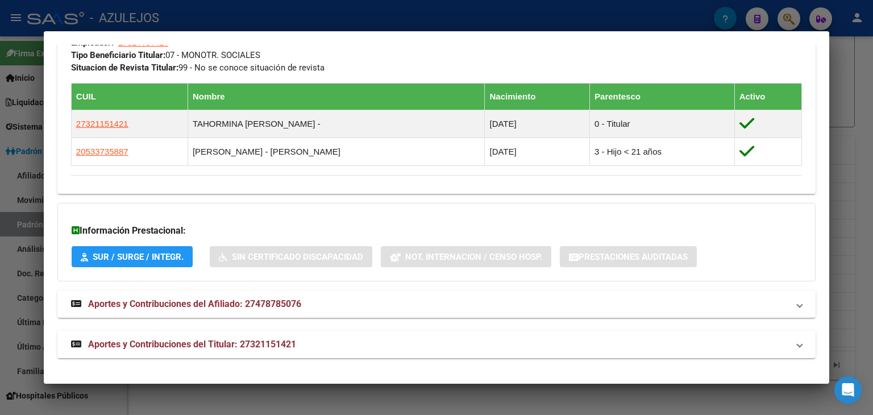
click at [343, 12] on div at bounding box center [436, 207] width 873 height 415
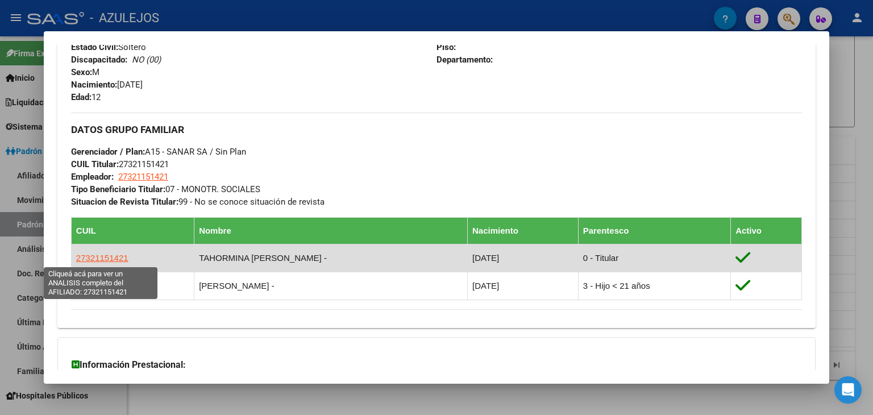
click at [105, 258] on span "27321151421" at bounding box center [102, 258] width 52 height 10
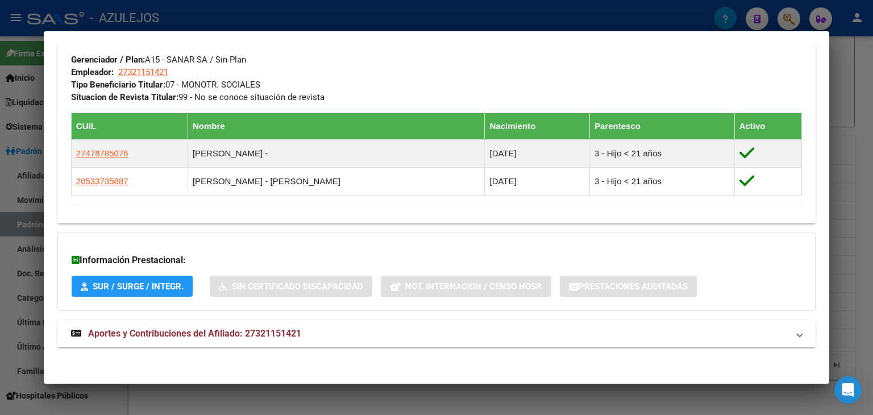
scroll to position [571, 0]
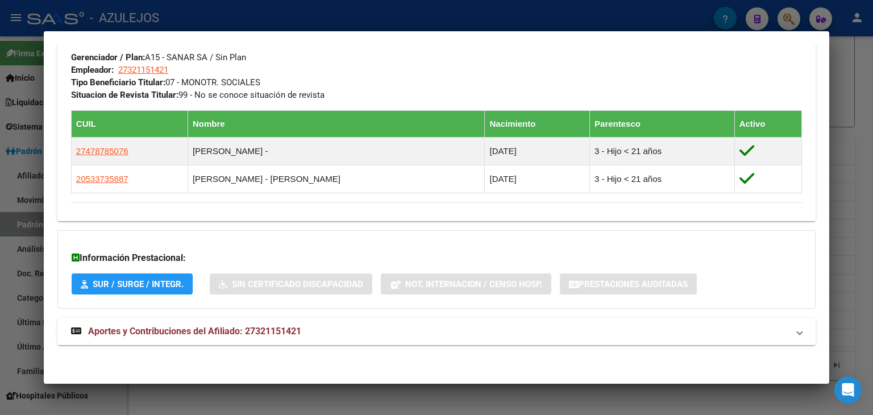
click at [152, 332] on span "Aportes y Contribuciones del Afiliado: 27321151421" at bounding box center [194, 331] width 213 height 11
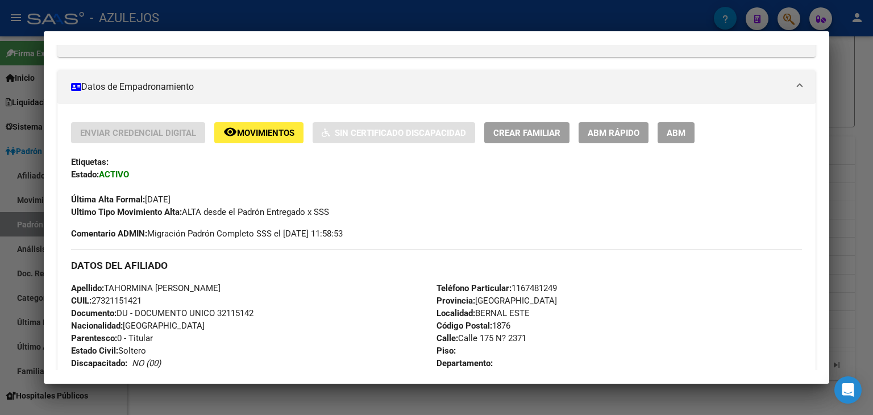
scroll to position [0, 0]
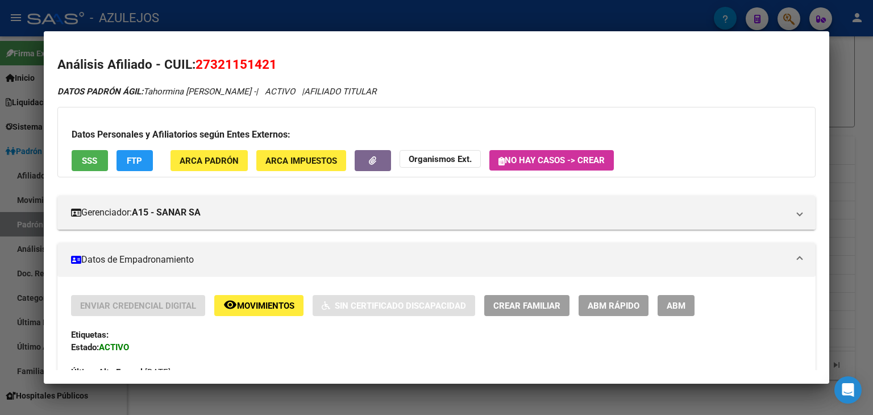
drag, startPoint x: 192, startPoint y: 60, endPoint x: 273, endPoint y: 67, distance: 81.0
click at [279, 67] on h2 "Análisis Afiliado - CUIL: 27321151421" at bounding box center [436, 64] width 758 height 19
copy h2 "27321151421"
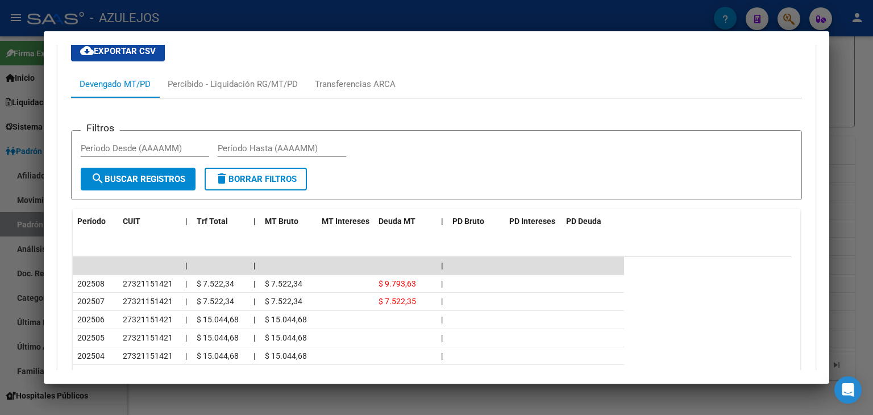
scroll to position [965, 0]
